Goal: Transaction & Acquisition: Purchase product/service

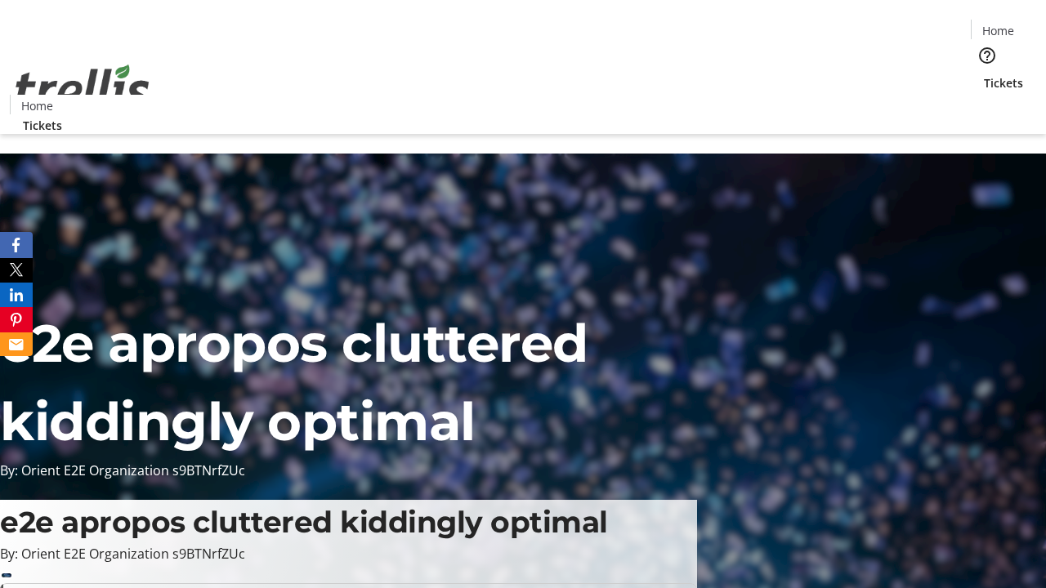
click at [984, 74] on span "Tickets" at bounding box center [1003, 82] width 39 height 17
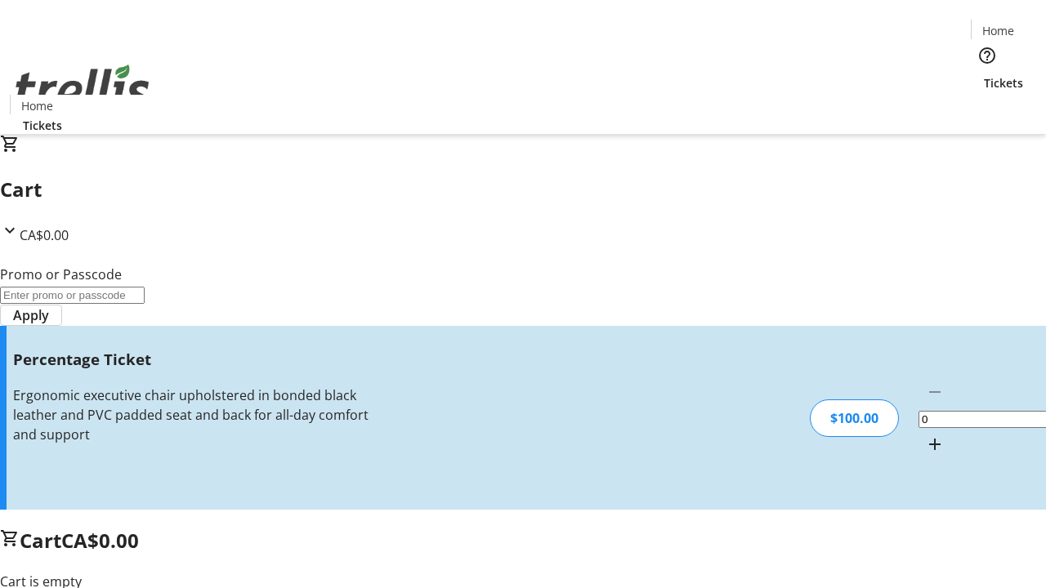
click at [925, 435] on mat-icon "Increment by one" at bounding box center [935, 445] width 20 height 20
type input "1"
type input "BAR"
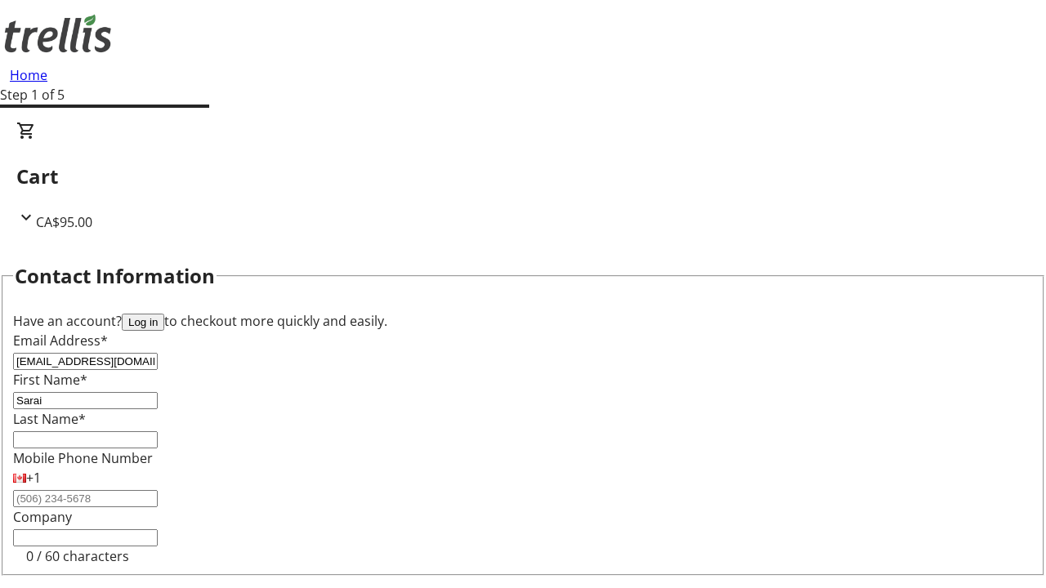
type input "Sarai"
type input "[PERSON_NAME]"
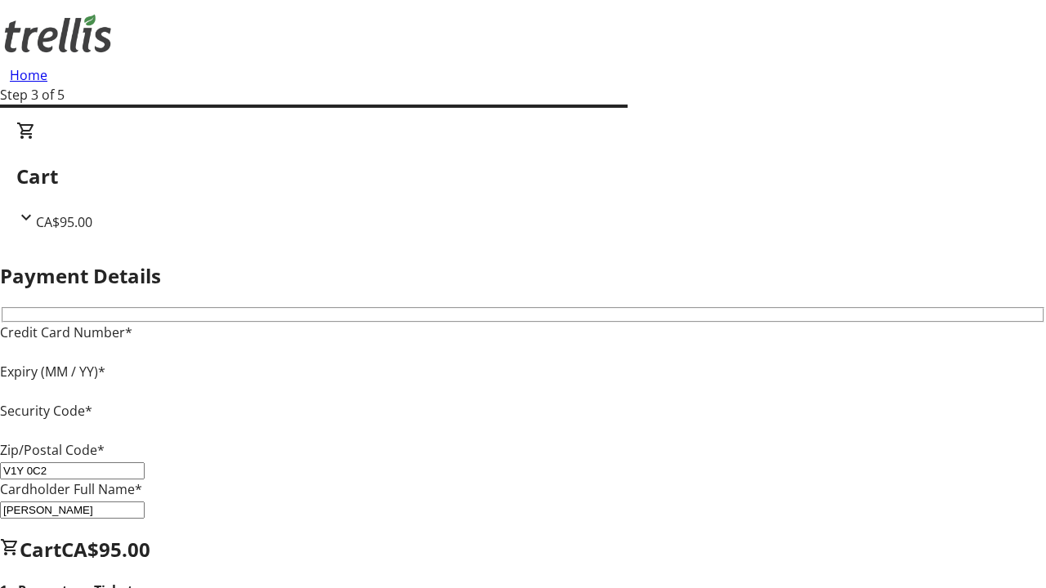
type input "V1Y 0C2"
